Goal: Task Accomplishment & Management: Complete application form

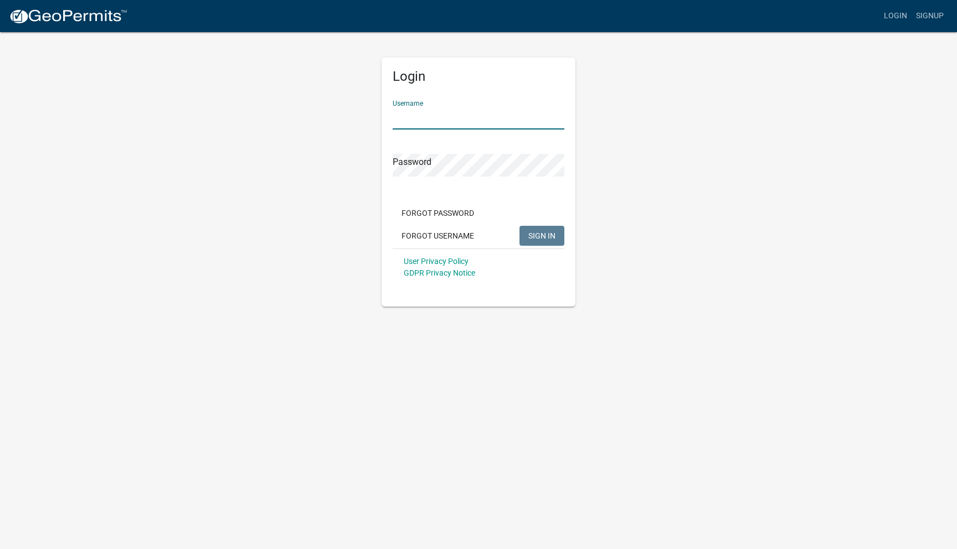
click at [420, 112] on input "Username" at bounding box center [479, 118] width 172 height 23
click at [415, 160] on div "Password" at bounding box center [479, 157] width 172 height 38
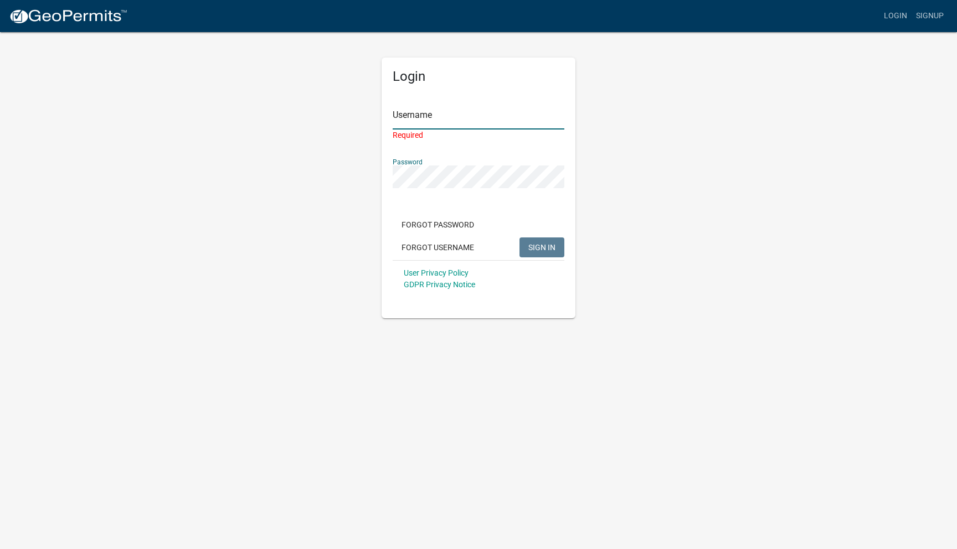
click at [417, 116] on input "Username" at bounding box center [479, 118] width 172 height 23
type input "LOlson"
click at [436, 232] on button "Forgot Password" at bounding box center [438, 225] width 90 height 20
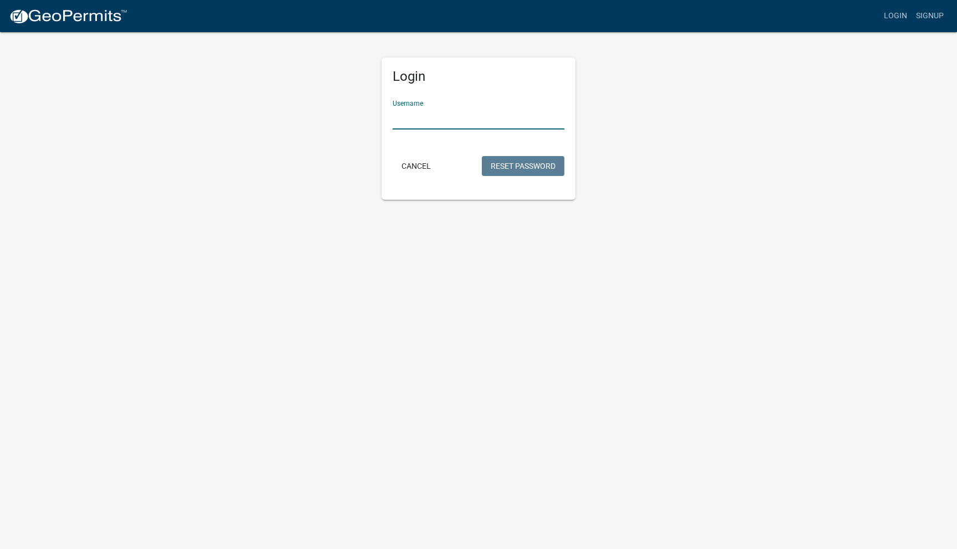
click at [440, 119] on input "Username" at bounding box center [479, 118] width 172 height 23
type input "LOlson"
click at [505, 168] on button "Reset Password" at bounding box center [523, 166] width 83 height 20
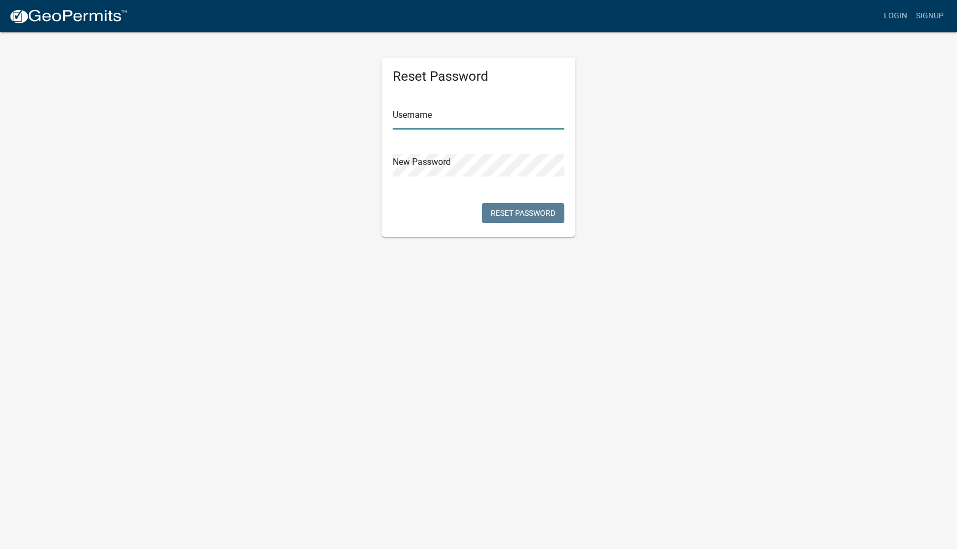
click at [426, 121] on input "text" at bounding box center [479, 118] width 172 height 23
type input "LOlson"
click at [513, 214] on button "Reset Password" at bounding box center [523, 213] width 83 height 20
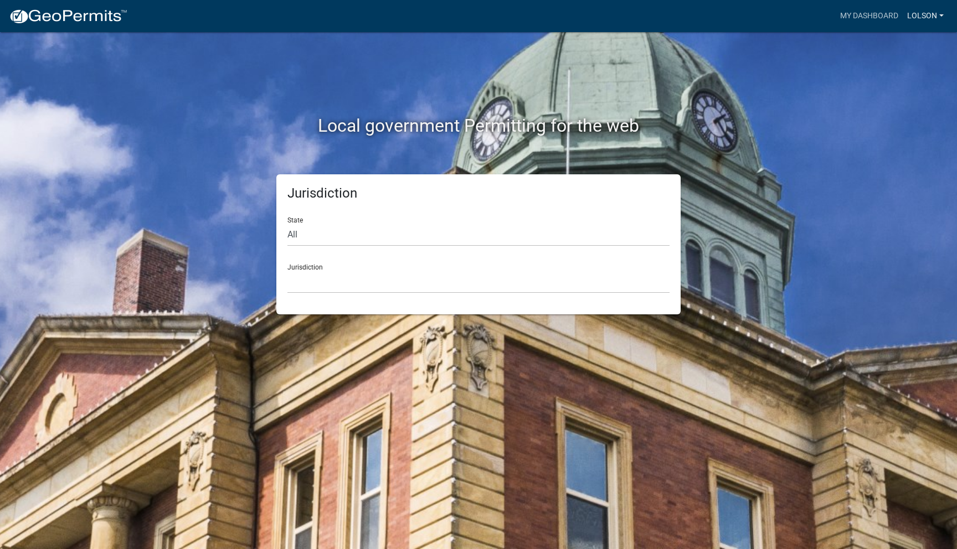
click at [916, 18] on link "LOlson" at bounding box center [925, 16] width 45 height 21
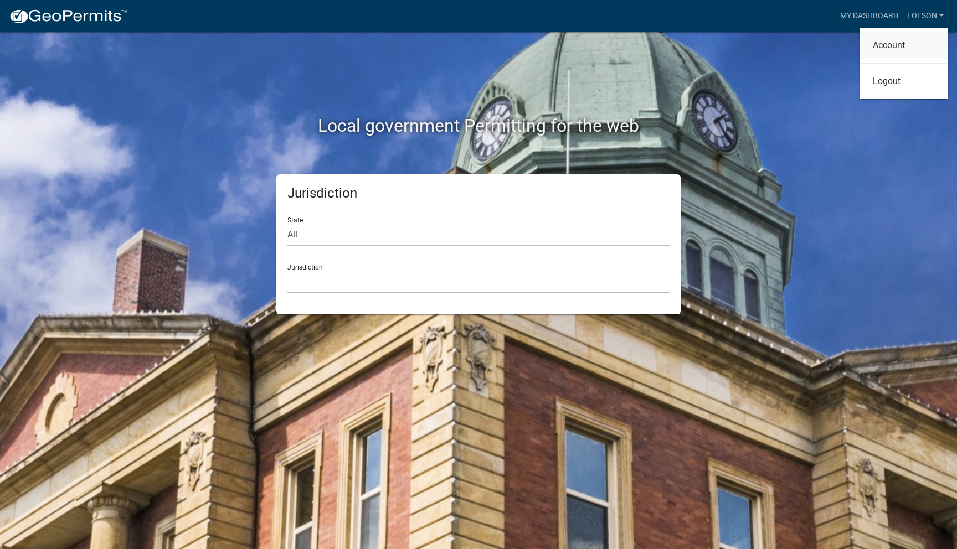
click at [900, 43] on link "Account" at bounding box center [904, 45] width 89 height 27
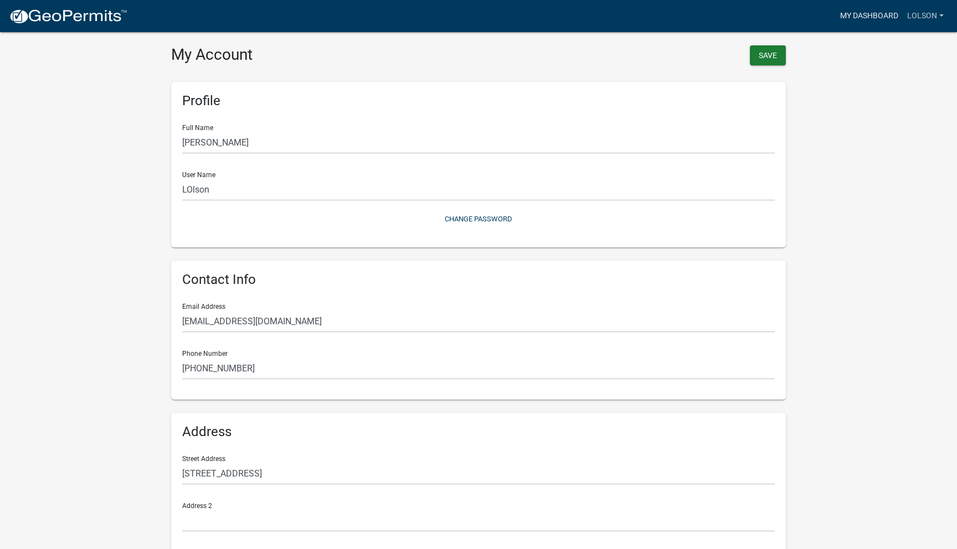
click at [852, 20] on link "My Dashboard" at bounding box center [869, 16] width 67 height 21
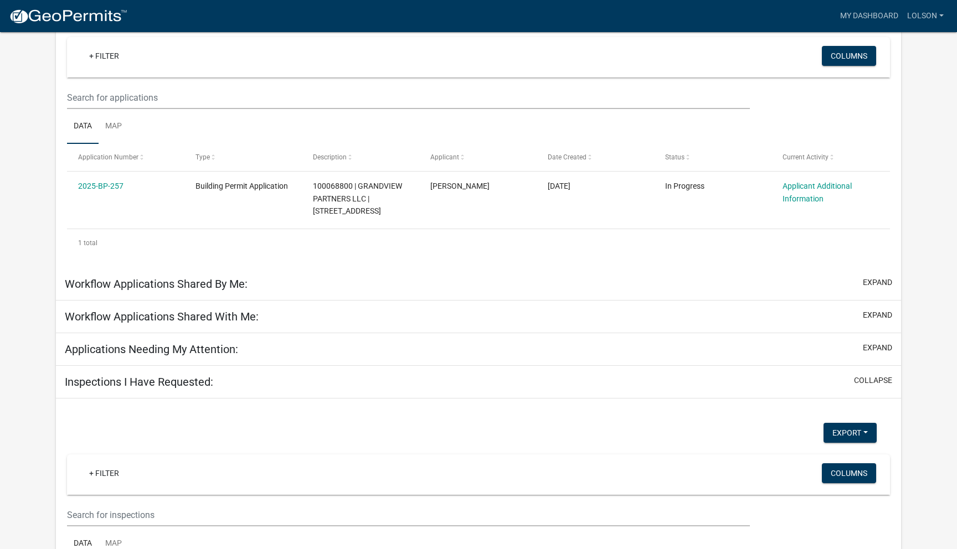
scroll to position [124, 0]
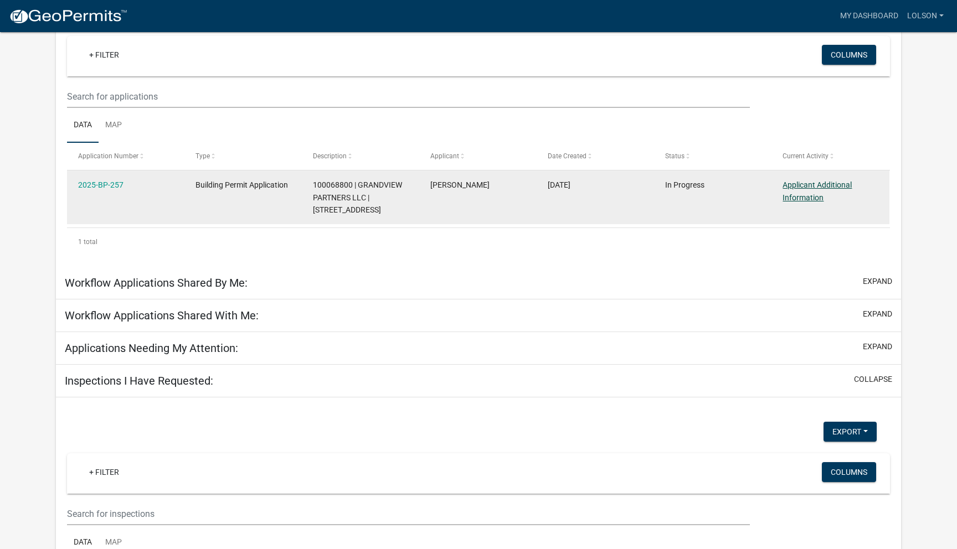
click at [823, 186] on link "Applicant Additional Information" at bounding box center [817, 192] width 69 height 22
